Goal: Information Seeking & Learning: Learn about a topic

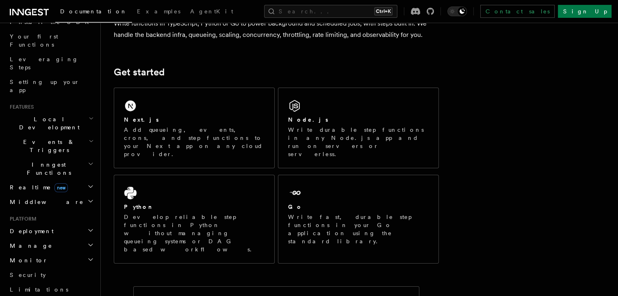
scroll to position [122, 0]
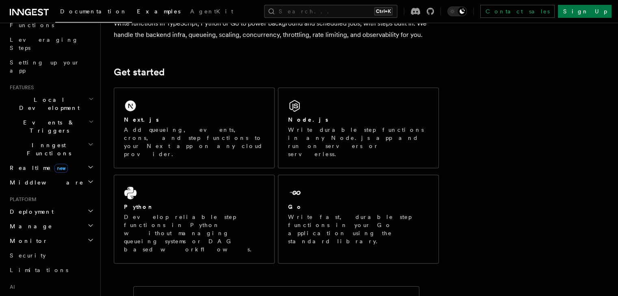
click at [137, 10] on span "Examples" at bounding box center [158, 11] width 43 height 6
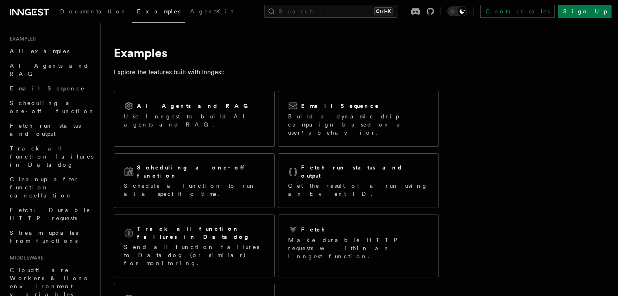
click at [42, 16] on icon at bounding box center [29, 12] width 39 height 10
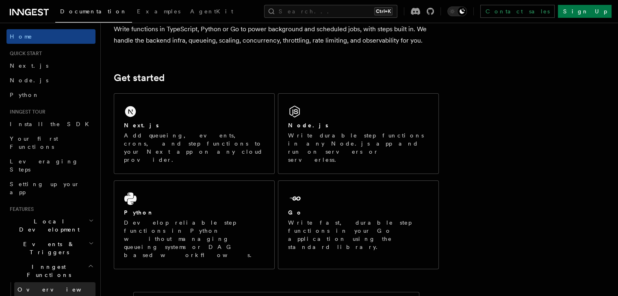
scroll to position [81, 0]
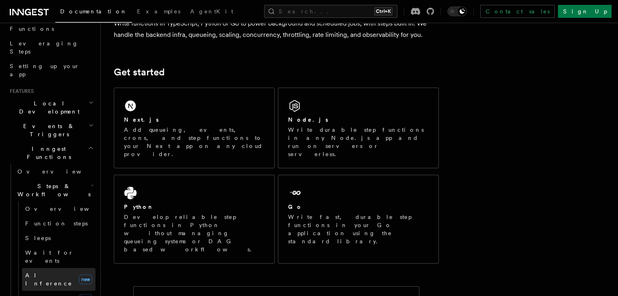
scroll to position [122, 0]
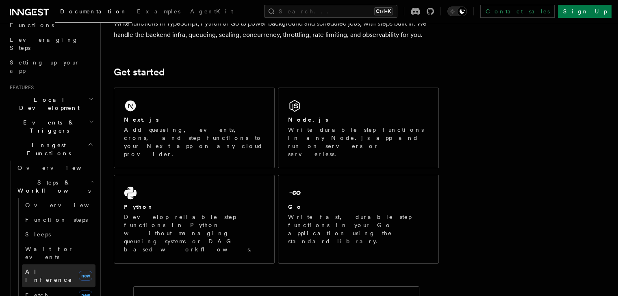
click at [51, 269] on span "AI Inference" at bounding box center [48, 276] width 47 height 15
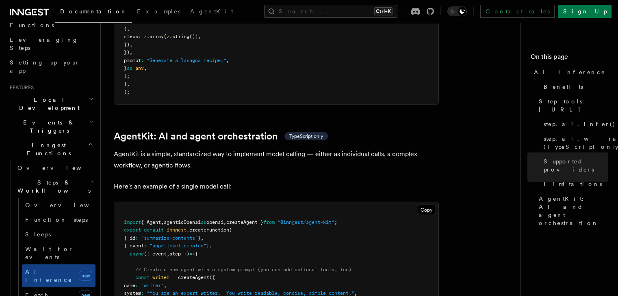
scroll to position [2298, 0]
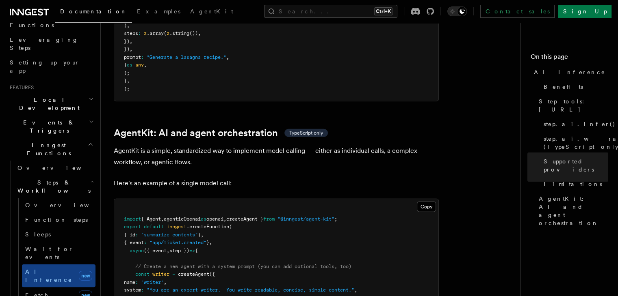
click at [309, 216] on span ""@inngest/agent-kit"" at bounding box center [305, 219] width 57 height 6
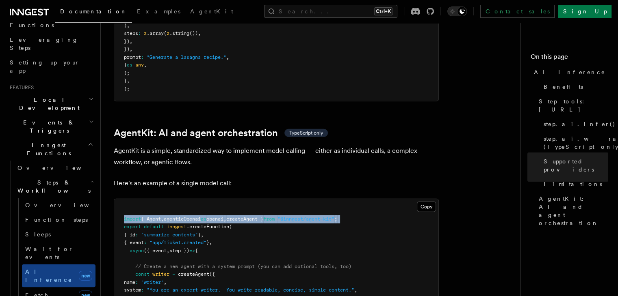
click at [309, 216] on span ""@inngest/agent-kit"" at bounding box center [305, 219] width 57 height 6
copy code "import { Agent , agenticOpenai as openai , createAgent } from "@inngest/agent-k…"
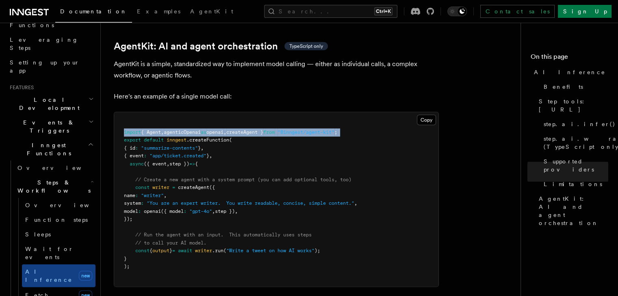
scroll to position [2420, 0]
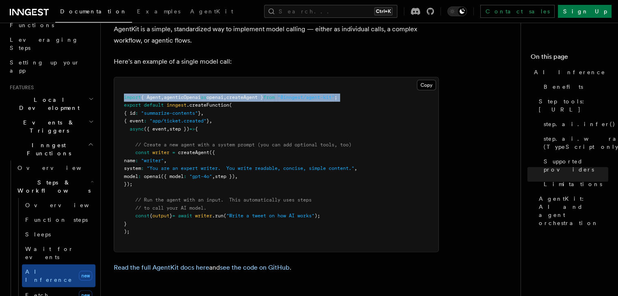
drag, startPoint x: 134, startPoint y: 117, endPoint x: 162, endPoint y: 151, distance: 43.6
click at [162, 151] on pre "import { Agent , agenticOpenai as openai , createAgent } from "@inngest/agent-k…" at bounding box center [276, 165] width 324 height 175
copy code "const writer = createAgent ({ name : "writer" , system : "You are an expert wri…"
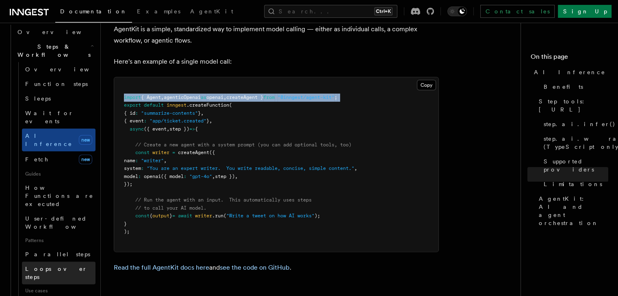
scroll to position [244, 0]
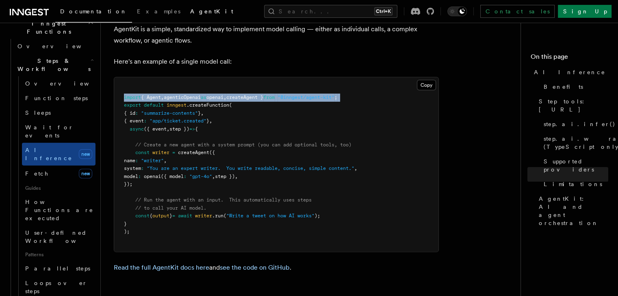
click at [190, 8] on span "AgentKit" at bounding box center [211, 11] width 43 height 6
